Goal: Navigation & Orientation: Go to known website

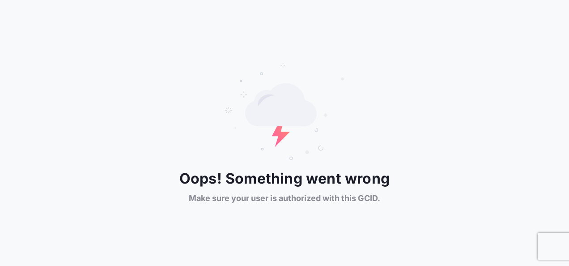
click at [424, 200] on div "Oops! Something went wrong Make sure your user is authorized with this GCID." at bounding box center [284, 133] width 569 height 142
click at [394, 198] on div "Oops! Something went wrong Make sure your user is authorized with this GCID." at bounding box center [284, 133] width 569 height 142
drag, startPoint x: 350, startPoint y: 197, endPoint x: 335, endPoint y: 200, distance: 15.0
click at [335, 200] on span "Make sure your user is authorized with this GCID." at bounding box center [285, 198] width 192 height 11
drag, startPoint x: 335, startPoint y: 200, endPoint x: 279, endPoint y: 201, distance: 56.0
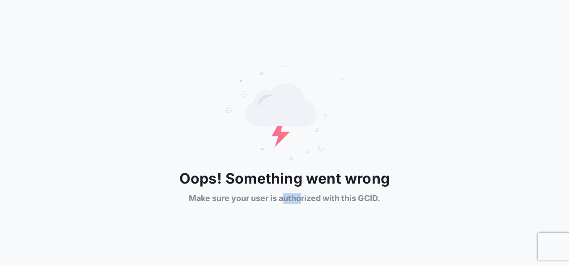
click at [279, 201] on span "Make sure your user is authorized with this GCID." at bounding box center [285, 198] width 192 height 11
drag, startPoint x: 279, startPoint y: 201, endPoint x: 209, endPoint y: 193, distance: 70.8
click at [204, 192] on div "Oops! Something went wrong Make sure your user is authorized with this GCID." at bounding box center [284, 133] width 569 height 142
click at [469, 183] on div "Oops! Something went wrong Make sure your user is authorized with this GCID." at bounding box center [284, 133] width 569 height 142
